Goal: Task Accomplishment & Management: Use online tool/utility

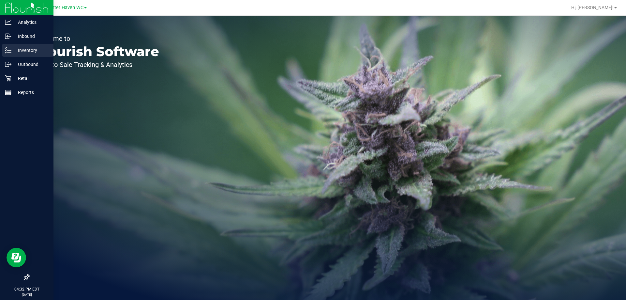
click at [5, 51] on div "Inventory" at bounding box center [28, 50] width 52 height 13
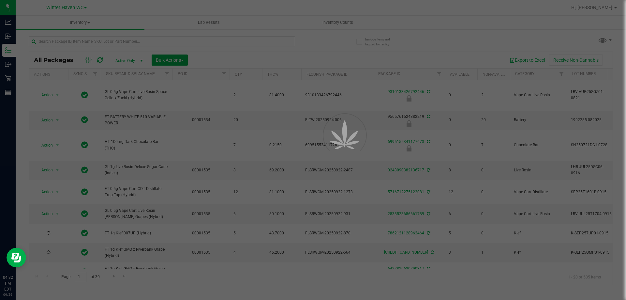
click at [84, 44] on div at bounding box center [313, 150] width 626 height 300
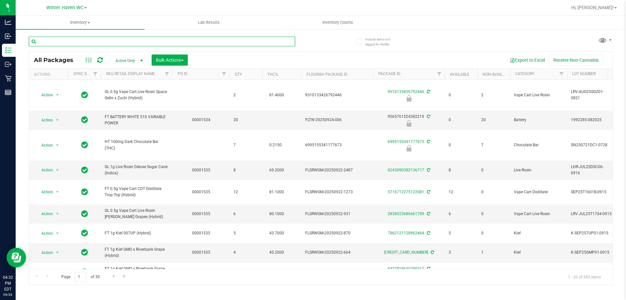
click at [84, 43] on input "text" at bounding box center [162, 42] width 266 height 10
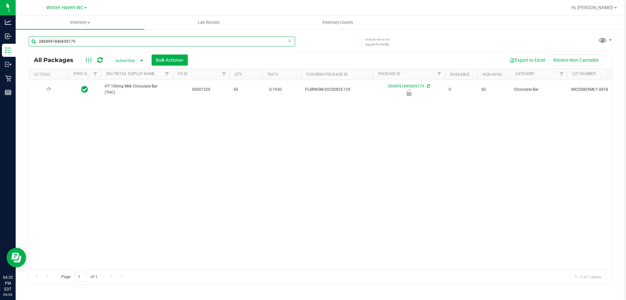
type input "2868991840609179"
click at [332, 44] on div "2868991840609179 All Packages Active Only Active Only Lab Samples Locked All Ex…" at bounding box center [321, 157] width 585 height 254
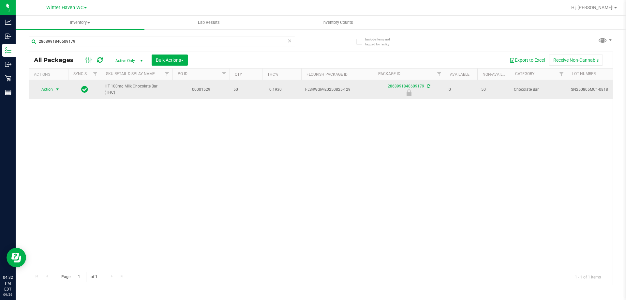
click at [50, 85] on span "Action" at bounding box center [45, 89] width 18 height 9
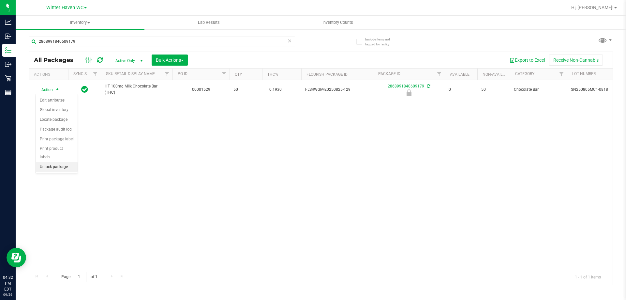
click at [57, 162] on li "Unlock package" at bounding box center [57, 167] width 42 height 10
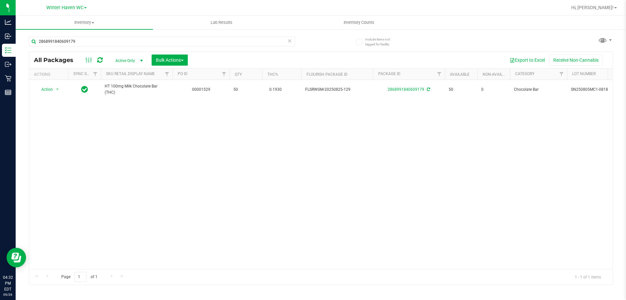
click at [128, 191] on div "Action Action Adjust qty Create package Edit attributes Global inventory Locate…" at bounding box center [321, 174] width 584 height 189
click at [174, 38] on input "2868991840609179" at bounding box center [162, 42] width 266 height 10
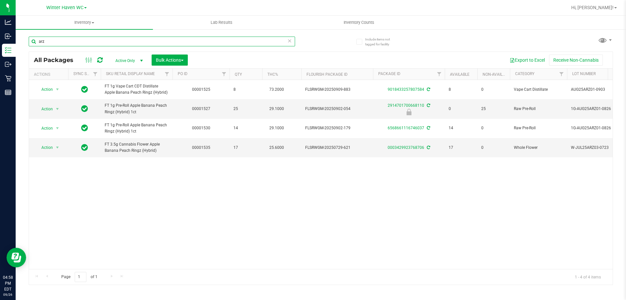
click at [90, 41] on input "arz" at bounding box center [162, 42] width 266 height 10
type input "ckz"
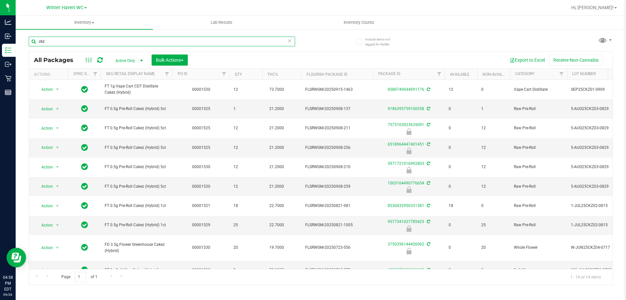
click at [45, 42] on input "ckz" at bounding box center [162, 42] width 266 height 10
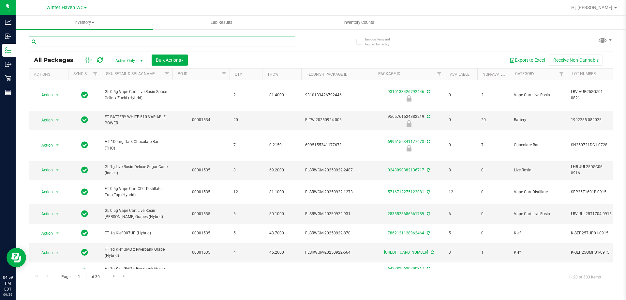
click at [122, 40] on input "text" at bounding box center [162, 42] width 266 height 10
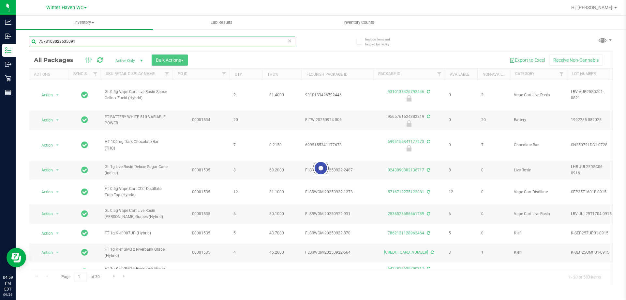
type input "7573103023635091"
click at [309, 37] on div "7573103023635091" at bounding box center [175, 41] width 292 height 21
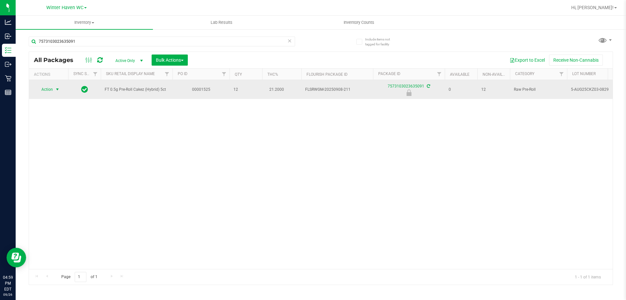
click at [50, 91] on span "Action" at bounding box center [45, 89] width 18 height 9
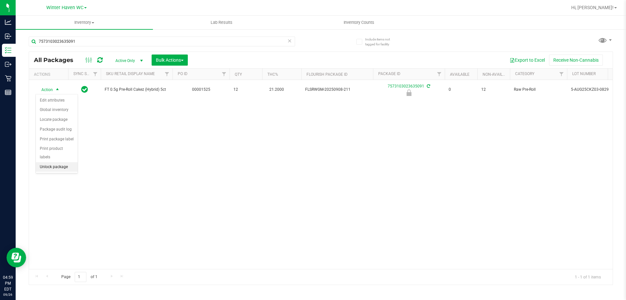
click at [59, 162] on li "Unlock package" at bounding box center [57, 167] width 42 height 10
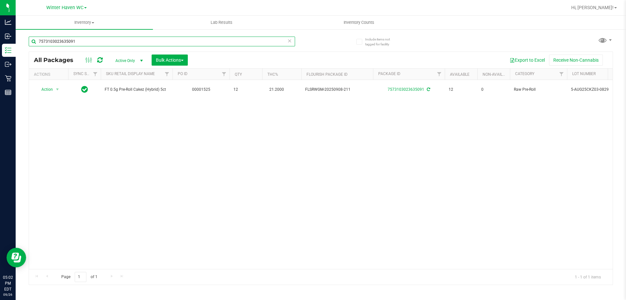
click at [101, 38] on input "7573103023635091" at bounding box center [162, 42] width 266 height 10
type input "0489394692206290"
click at [313, 37] on div "0489394692206290" at bounding box center [175, 41] width 292 height 21
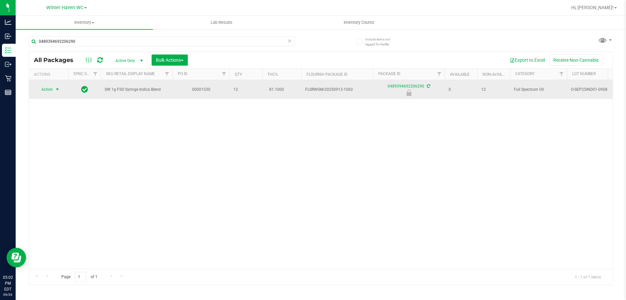
click at [49, 87] on span "Action" at bounding box center [45, 89] width 18 height 9
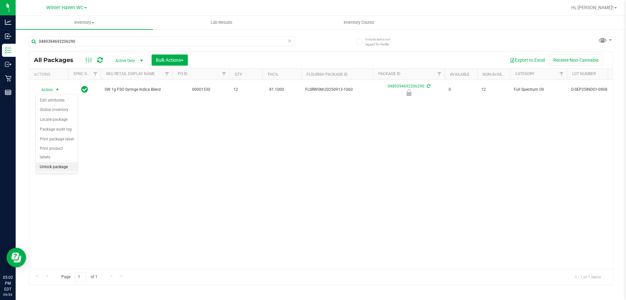
click at [68, 162] on li "Unlock package" at bounding box center [57, 167] width 42 height 10
drag, startPoint x: 229, startPoint y: 210, endPoint x: 146, endPoint y: 145, distance: 105.1
click at [222, 203] on div "Action Action Adjust qty Create package Edit attributes Global inventory Locate…" at bounding box center [321, 174] width 584 height 189
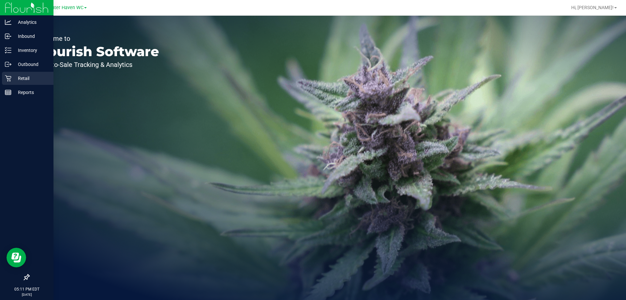
click at [4, 77] on div "Retail" at bounding box center [28, 78] width 52 height 13
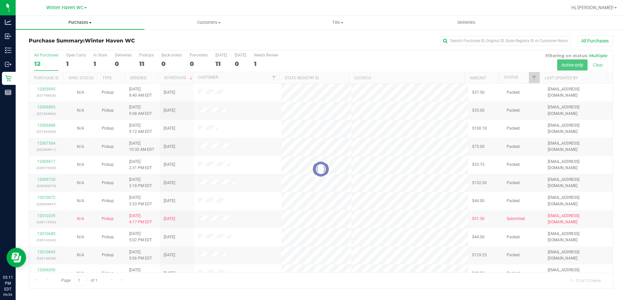
click at [85, 23] on span "Purchases" at bounding box center [80, 23] width 129 height 6
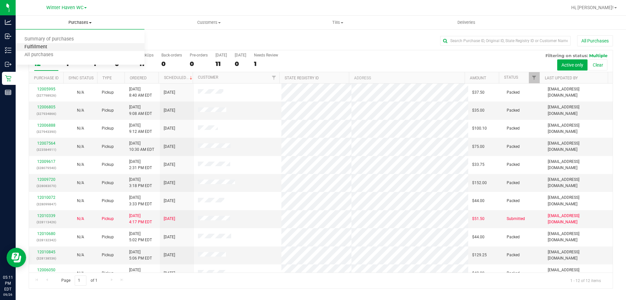
click at [40, 44] on span "Fulfillment" at bounding box center [36, 47] width 40 height 6
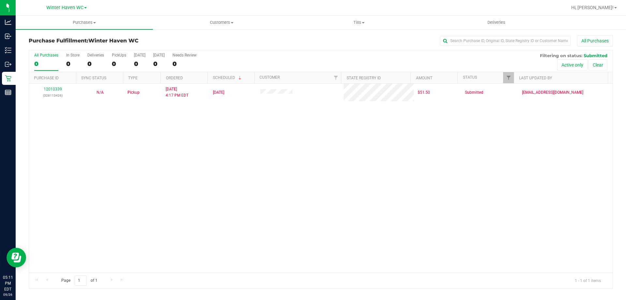
click at [189, 39] on h3 "Purchase Fulfillment: Winter Haven WC" at bounding box center [126, 41] width 195 height 6
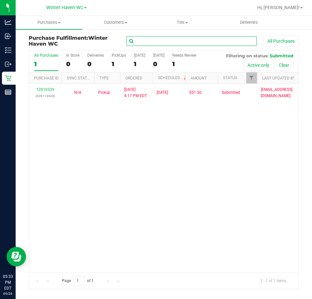
click at [188, 42] on input "text" at bounding box center [192, 41] width 130 height 10
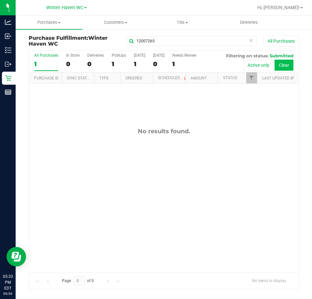
click at [281, 64] on button "Clear" at bounding box center [284, 65] width 19 height 11
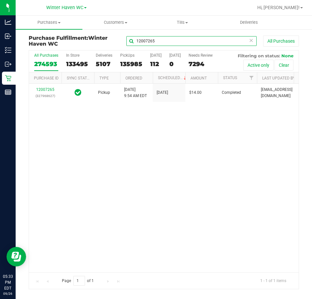
drag, startPoint x: 170, startPoint y: 44, endPoint x: 128, endPoint y: 43, distance: 42.1
click at [128, 43] on input "12007265" at bounding box center [192, 41] width 130 height 10
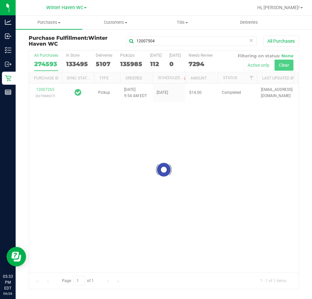
click at [282, 68] on div "Loading... All Purchases 274593 In Store 133495 Deliveries 5107 PickUps 135985 …" at bounding box center [164, 169] width 271 height 239
click at [283, 68] on div at bounding box center [164, 170] width 270 height 239
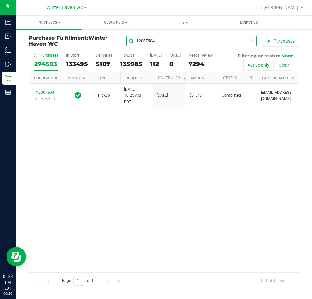
drag, startPoint x: 165, startPoint y: 40, endPoint x: 100, endPoint y: 43, distance: 65.3
click at [100, 43] on div "Purchase Fulfillment: [GEOGRAPHIC_DATA] 12007504 All Purchases" at bounding box center [164, 42] width 271 height 15
type input "12010313"
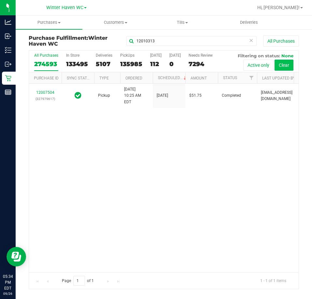
click at [282, 66] on div "All Purchases 274593 In Store 133495 Deliveries 5107 PickUps 135985 [DATE] 112 …" at bounding box center [164, 169] width 271 height 239
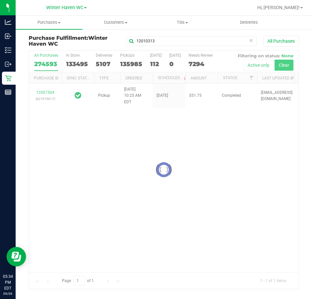
click at [282, 66] on div at bounding box center [164, 170] width 270 height 239
